Goal: Find specific page/section: Find specific page/section

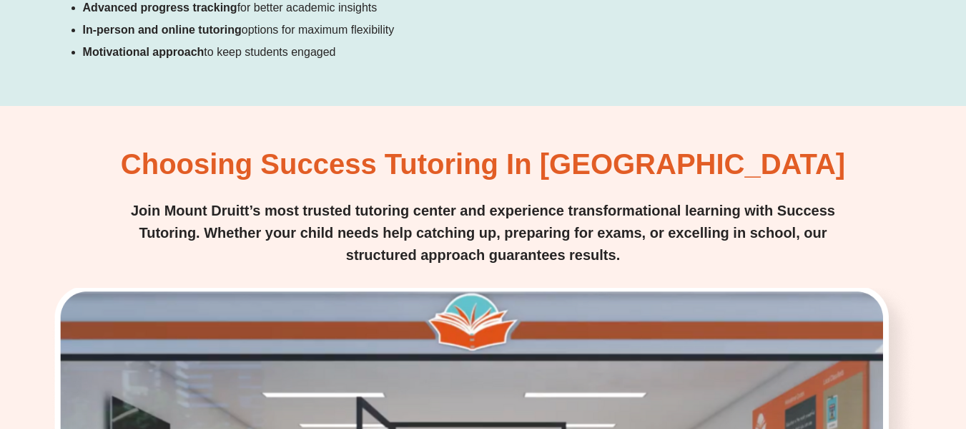
scroll to position [1795, 0]
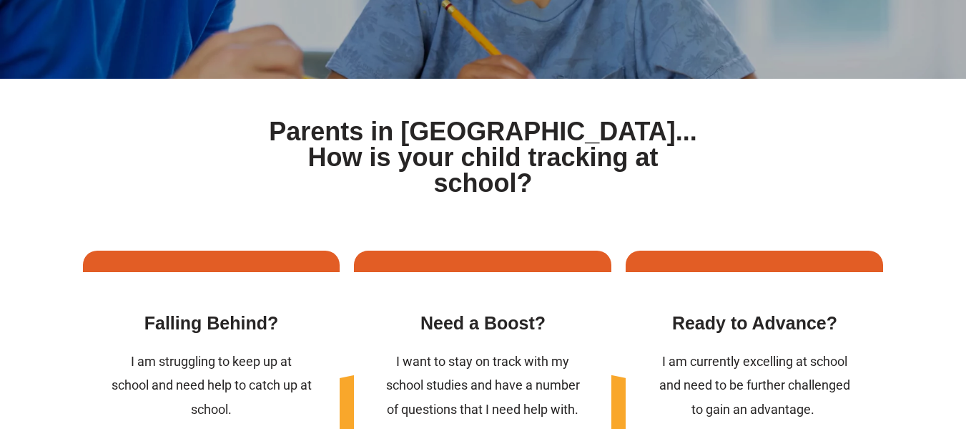
scroll to position [486, 0]
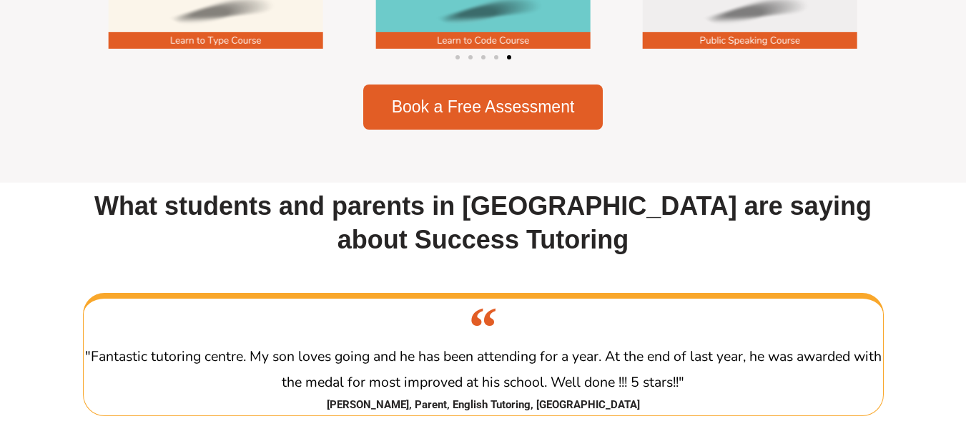
scroll to position [2232, 0]
